Goal: Find contact information: Find contact information

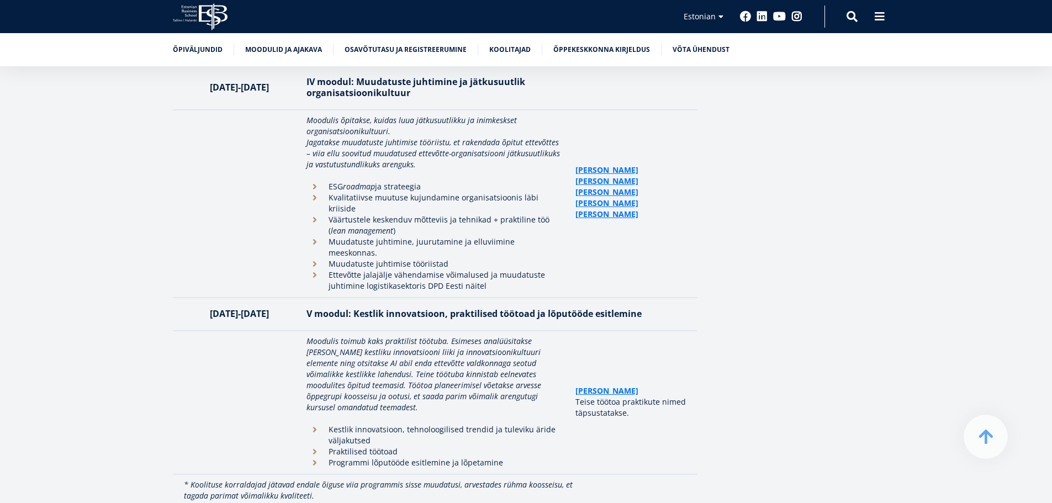
scroll to position [2764, 0]
